Goal: Task Accomplishment & Management: Manage account settings

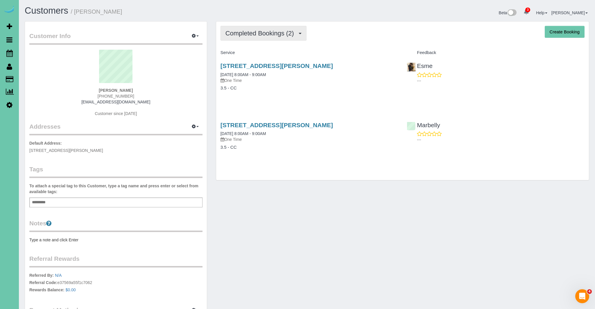
click at [291, 33] on span "Completed Bookings (2)" at bounding box center [260, 33] width 71 height 7
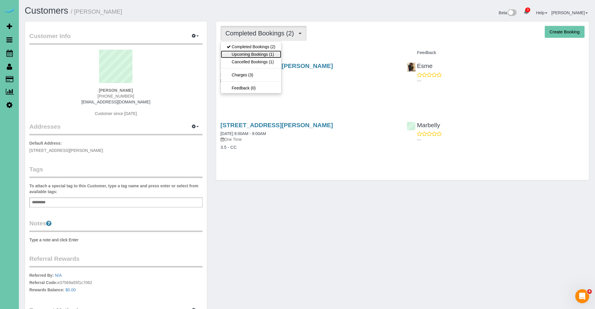
click at [255, 55] on link "Upcoming Bookings (1)" at bounding box center [251, 55] width 60 height 8
